Goal: Navigation & Orientation: Find specific page/section

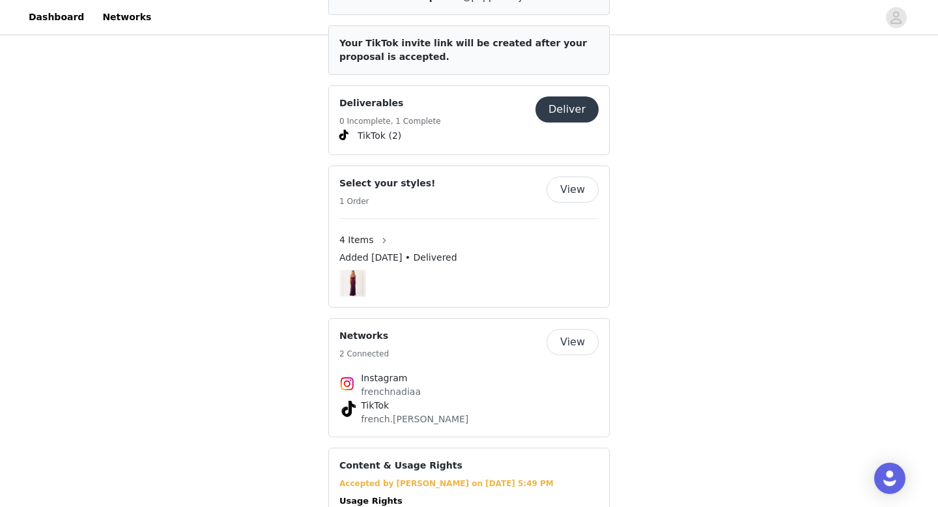
scroll to position [527, 0]
click at [376, 238] on button "button" at bounding box center [384, 239] width 21 height 21
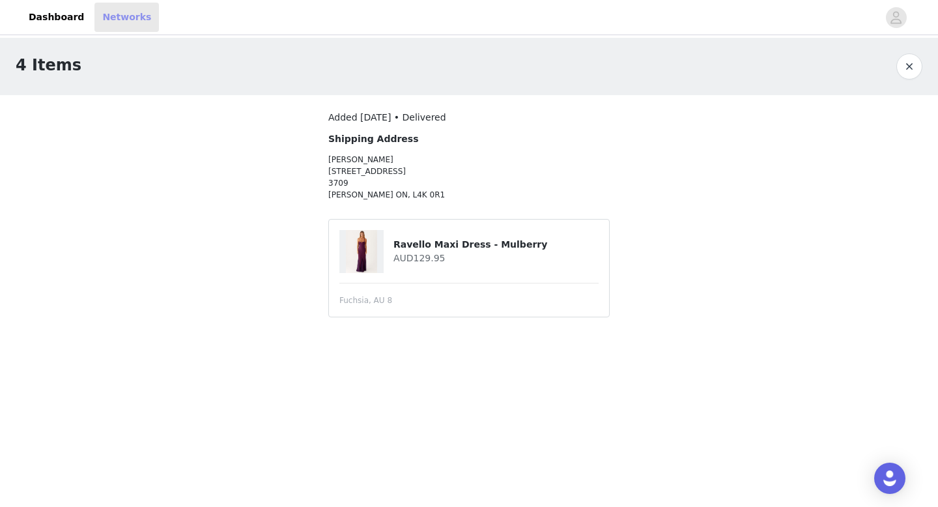
click at [104, 16] on link "Networks" at bounding box center [126, 17] width 64 height 29
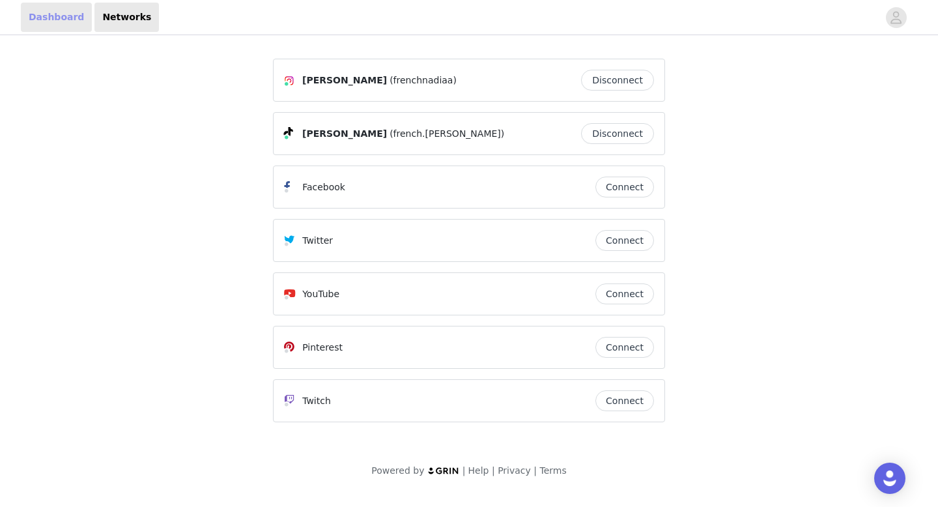
click at [45, 17] on link "Dashboard" at bounding box center [56, 17] width 71 height 29
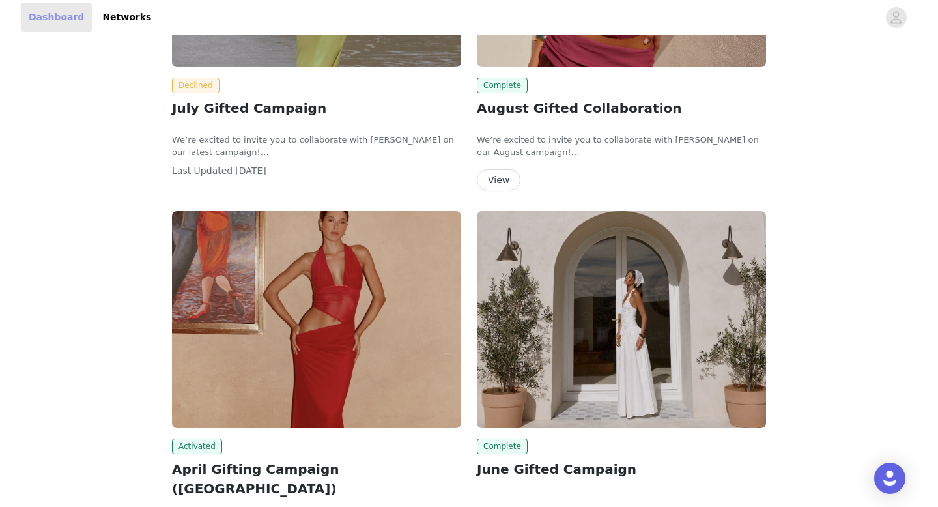
scroll to position [35, 0]
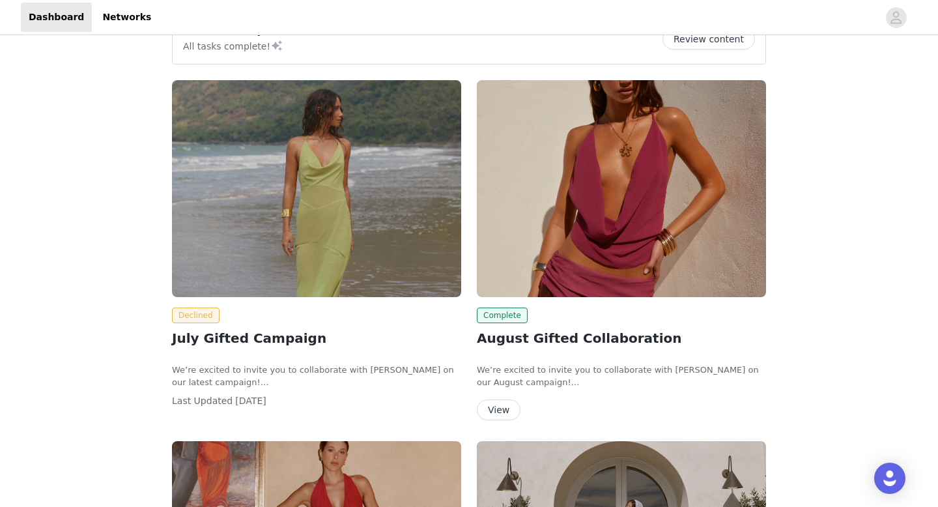
click at [498, 407] on button "View" at bounding box center [499, 409] width 44 height 21
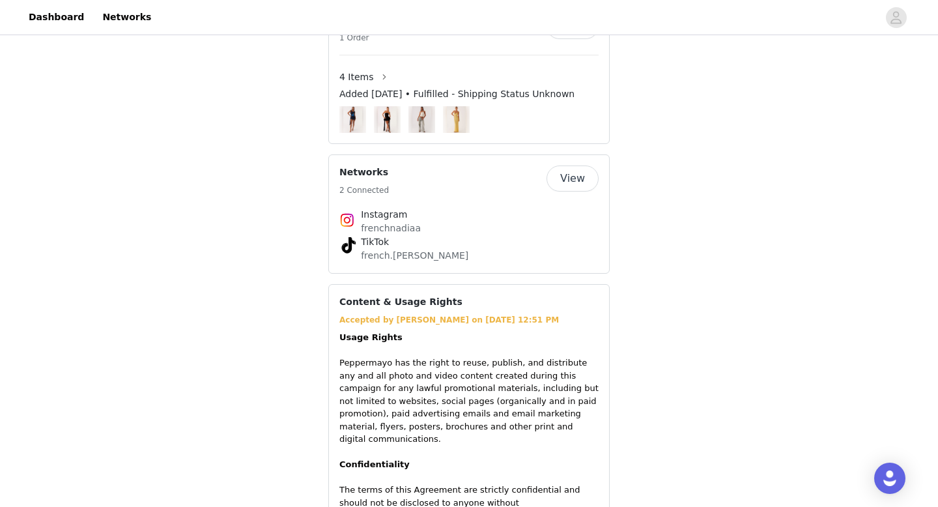
scroll to position [910, 0]
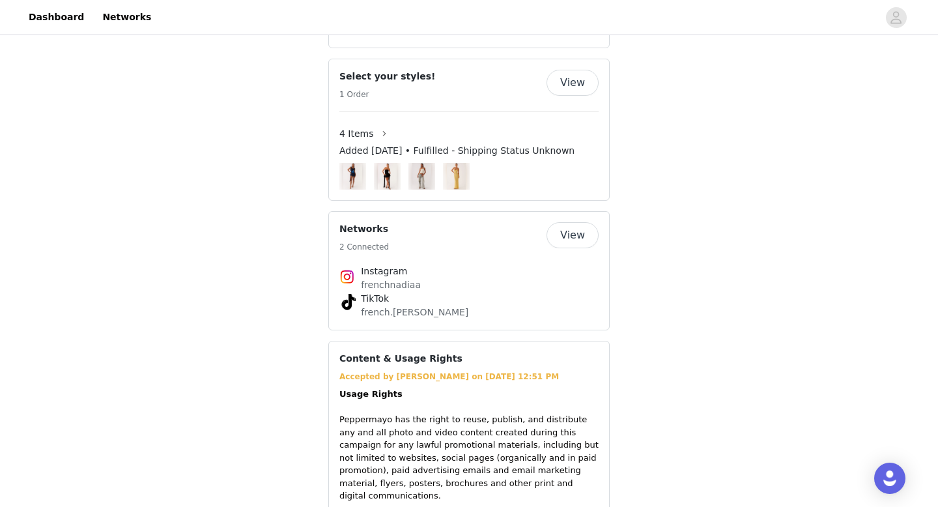
click at [573, 72] on button "View" at bounding box center [572, 83] width 52 height 26
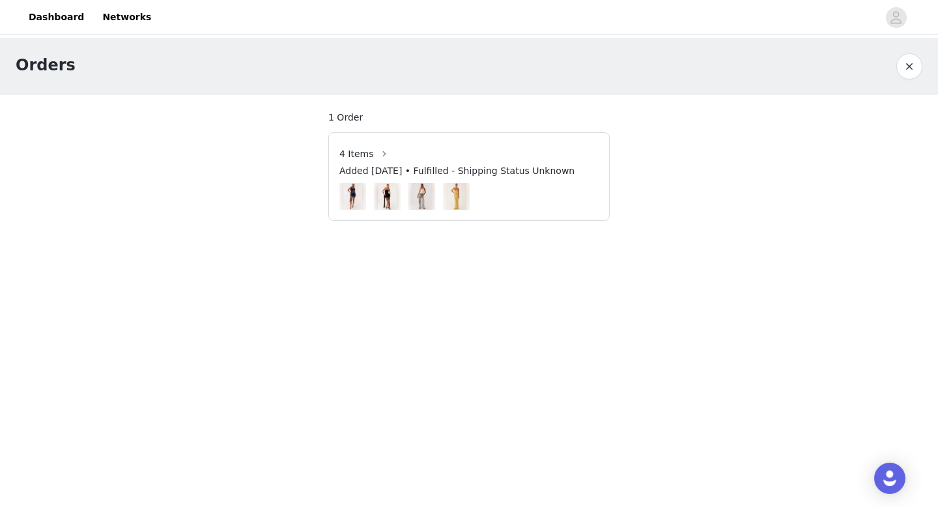
click at [452, 190] on img at bounding box center [457, 196] width 20 height 27
click at [359, 148] on span "4 Items" at bounding box center [356, 154] width 35 height 14
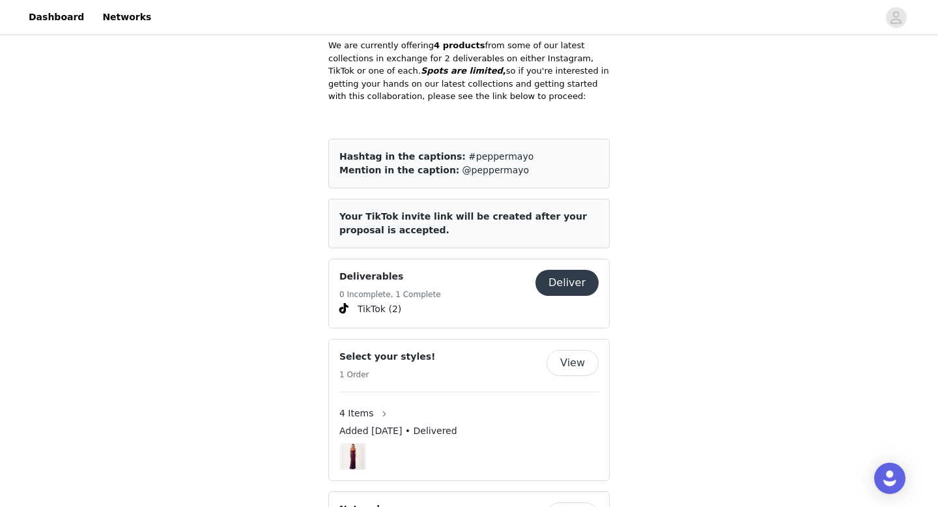
scroll to position [391, 0]
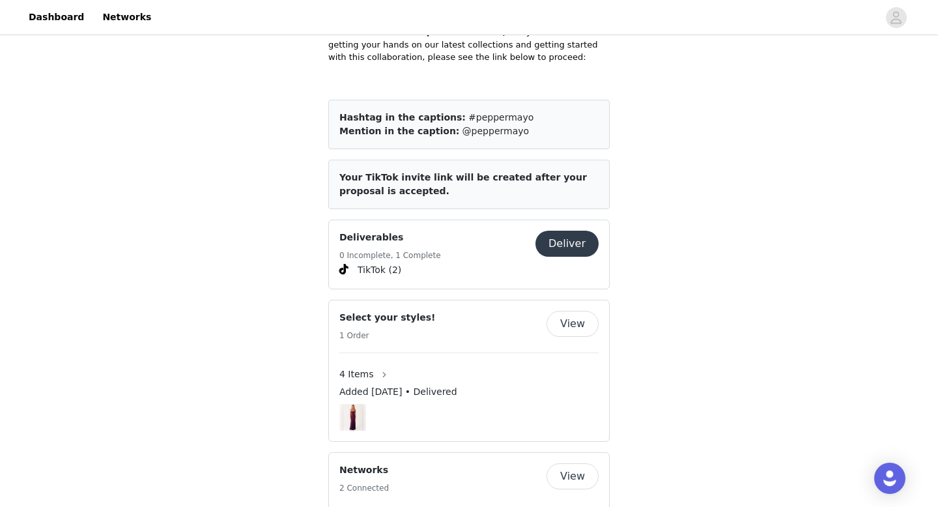
click at [583, 331] on button "View" at bounding box center [572, 324] width 52 height 26
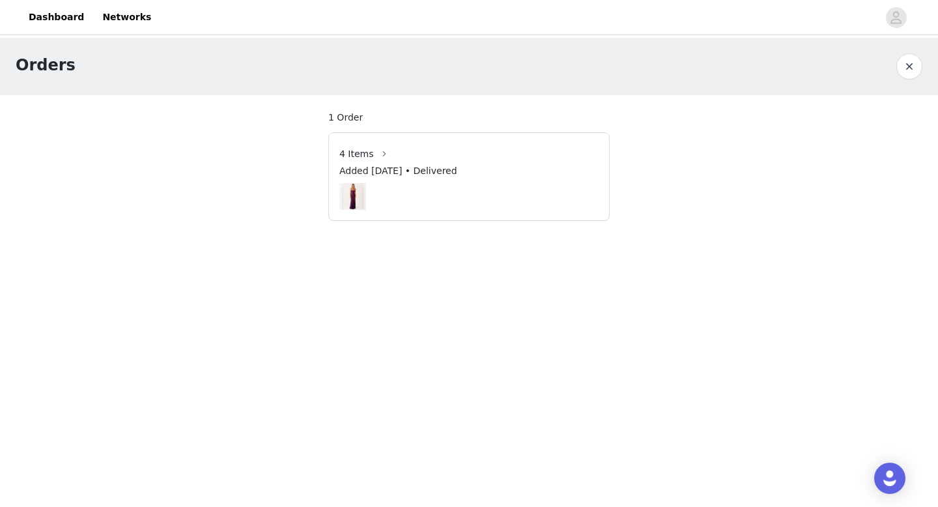
click at [371, 210] on article "4 Items Added [DATE] • Delivered" at bounding box center [468, 176] width 281 height 89
click at [348, 196] on img at bounding box center [353, 196] width 20 height 27
click at [914, 76] on button "button" at bounding box center [909, 66] width 26 height 26
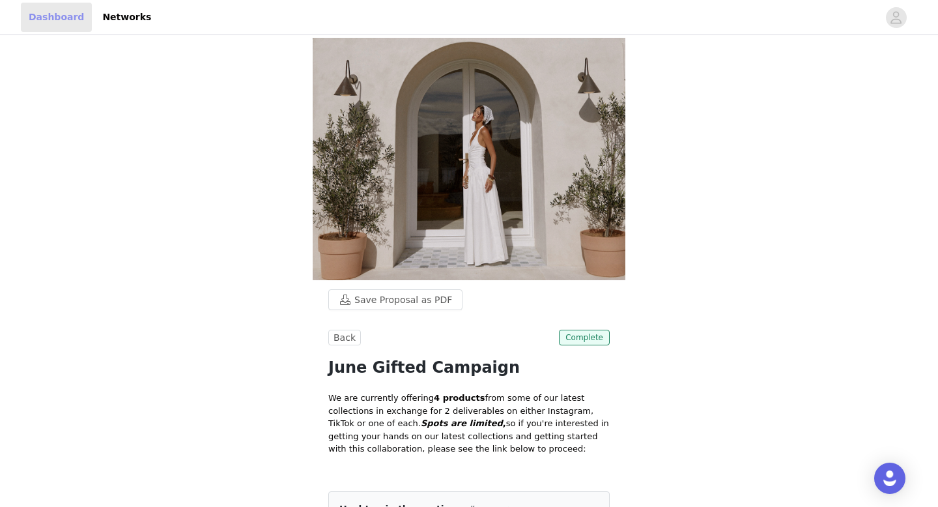
click at [67, 26] on link "Dashboard" at bounding box center [56, 17] width 71 height 29
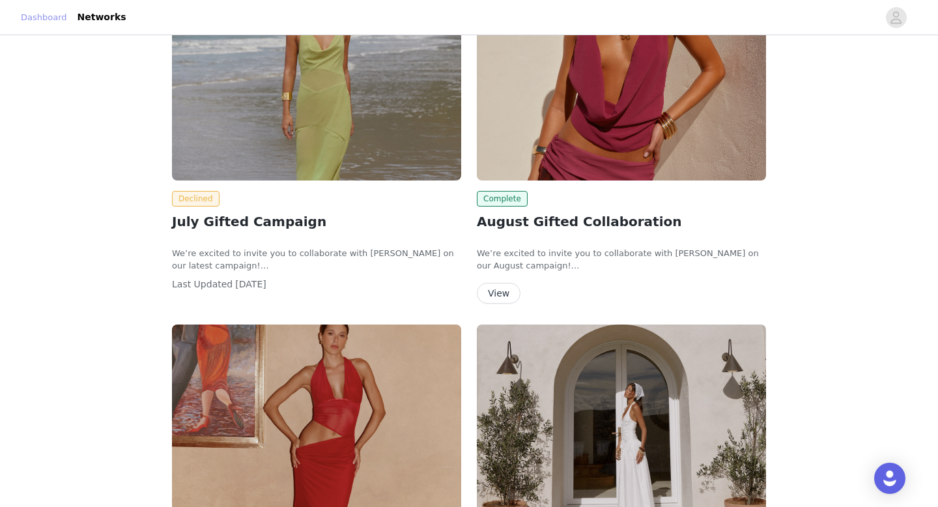
scroll to position [175, 0]
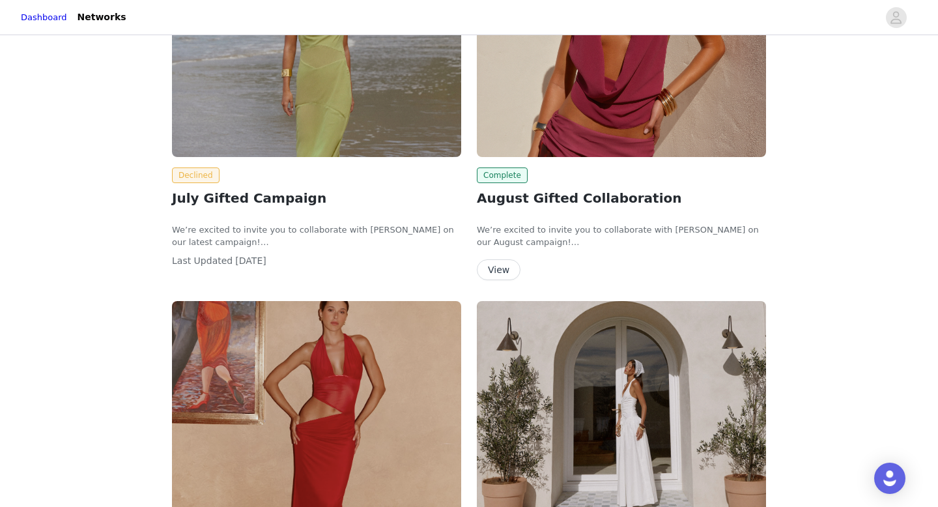
click at [498, 272] on button "View" at bounding box center [499, 269] width 44 height 21
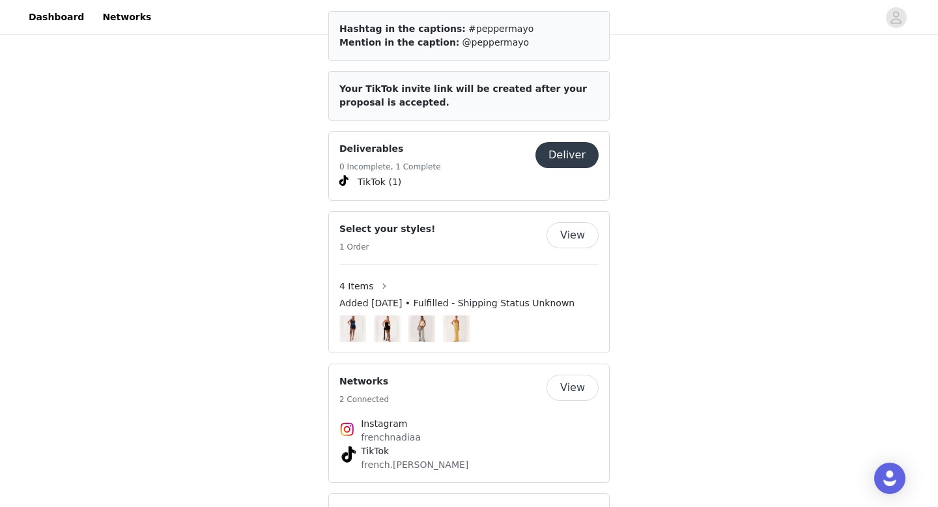
scroll to position [778, 0]
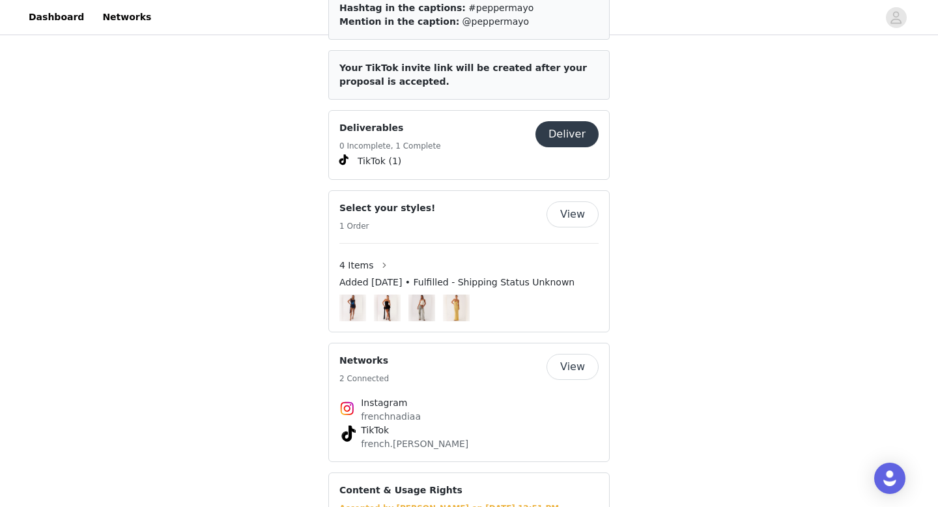
click at [453, 298] on img at bounding box center [457, 307] width 20 height 27
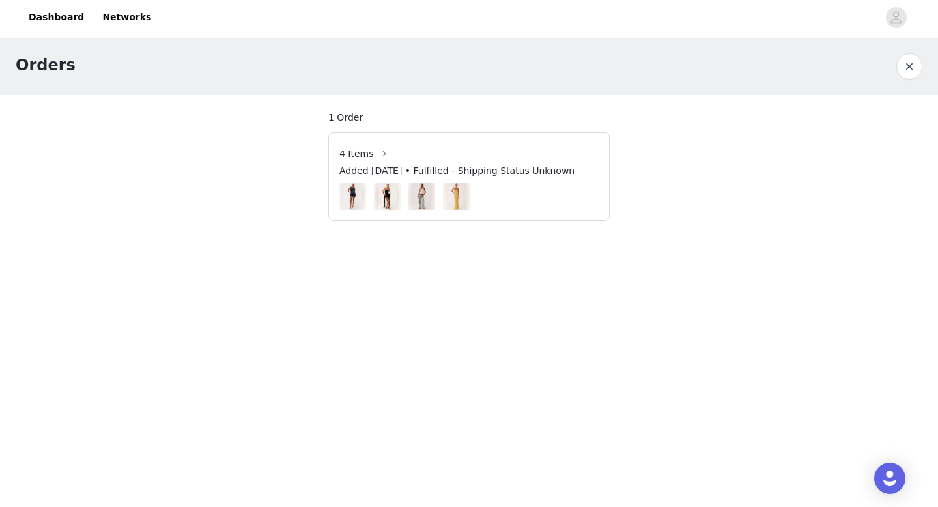
click at [445, 204] on img at bounding box center [456, 196] width 27 height 33
click at [419, 203] on img at bounding box center [422, 196] width 20 height 27
click at [366, 199] on div at bounding box center [468, 196] width 259 height 27
click at [434, 201] on img at bounding box center [421, 196] width 27 height 33
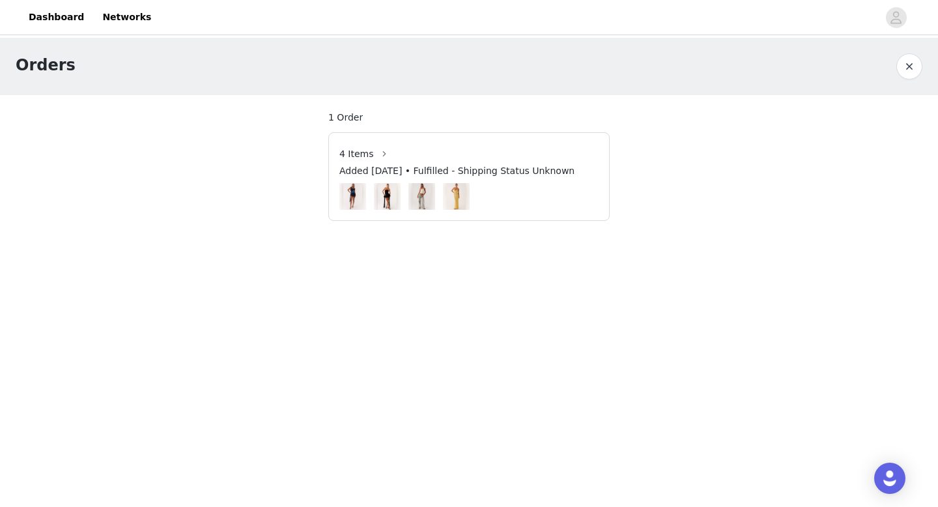
click at [453, 201] on img at bounding box center [457, 196] width 20 height 27
click at [378, 202] on img at bounding box center [388, 196] width 20 height 27
